Goal: Go to known website: Access a specific website the user already knows

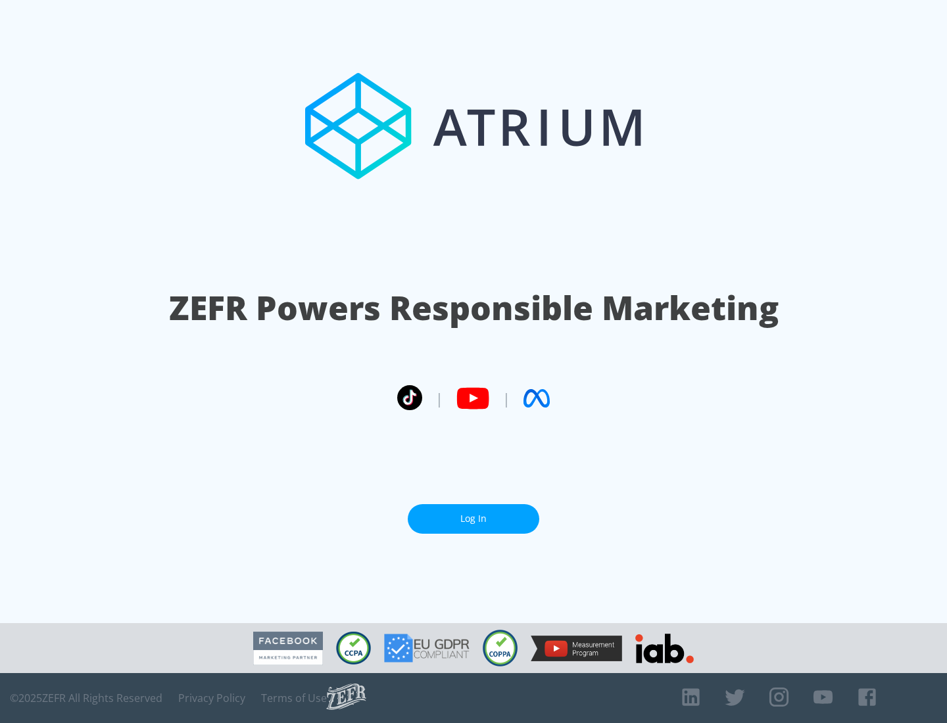
click at [473, 519] on link "Log In" at bounding box center [473, 519] width 131 height 30
